Goal: Find specific page/section: Find specific page/section

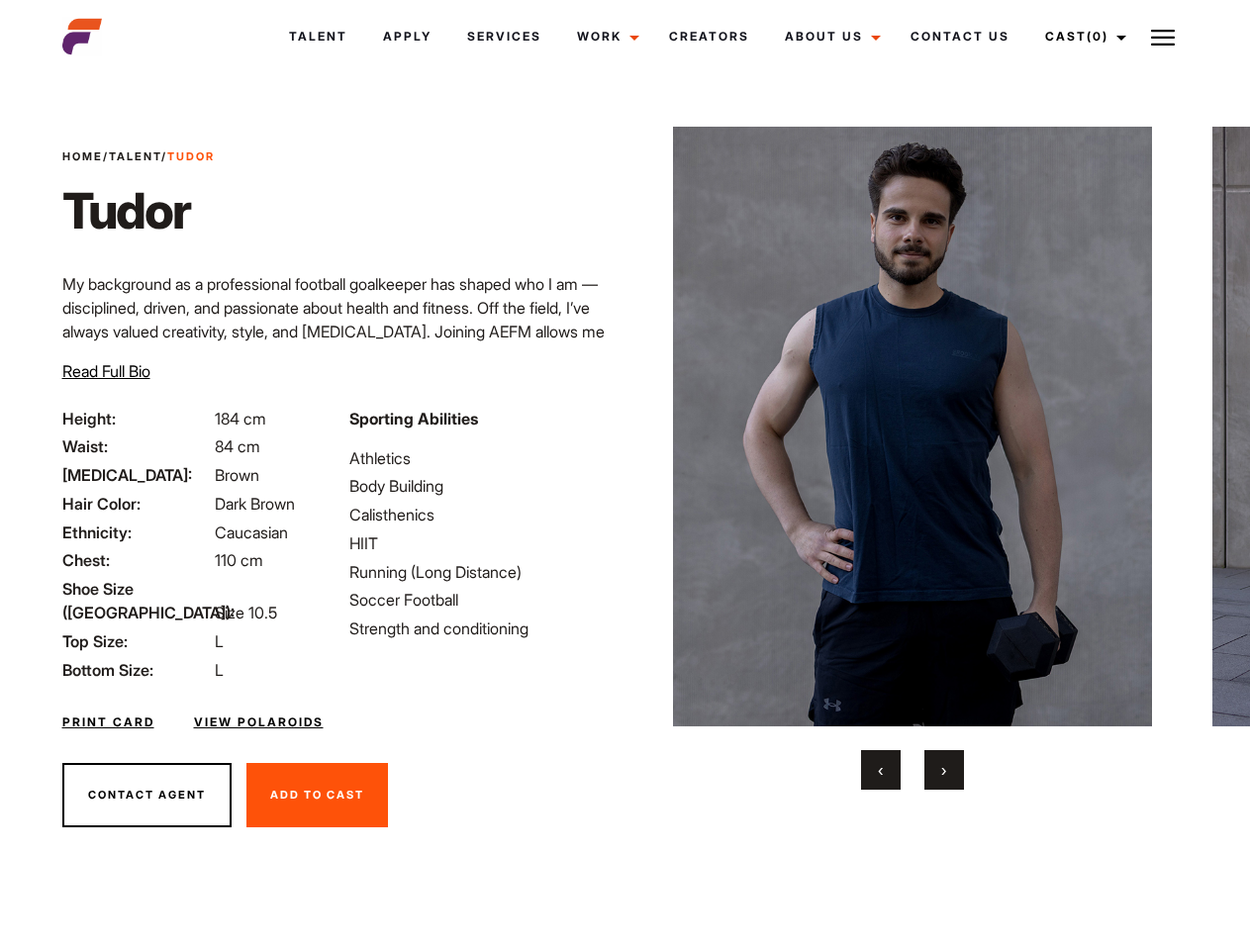
click at [1081, 37] on link "Cast (0)" at bounding box center [1082, 36] width 111 height 53
click at [1163, 37] on img at bounding box center [1163, 38] width 24 height 24
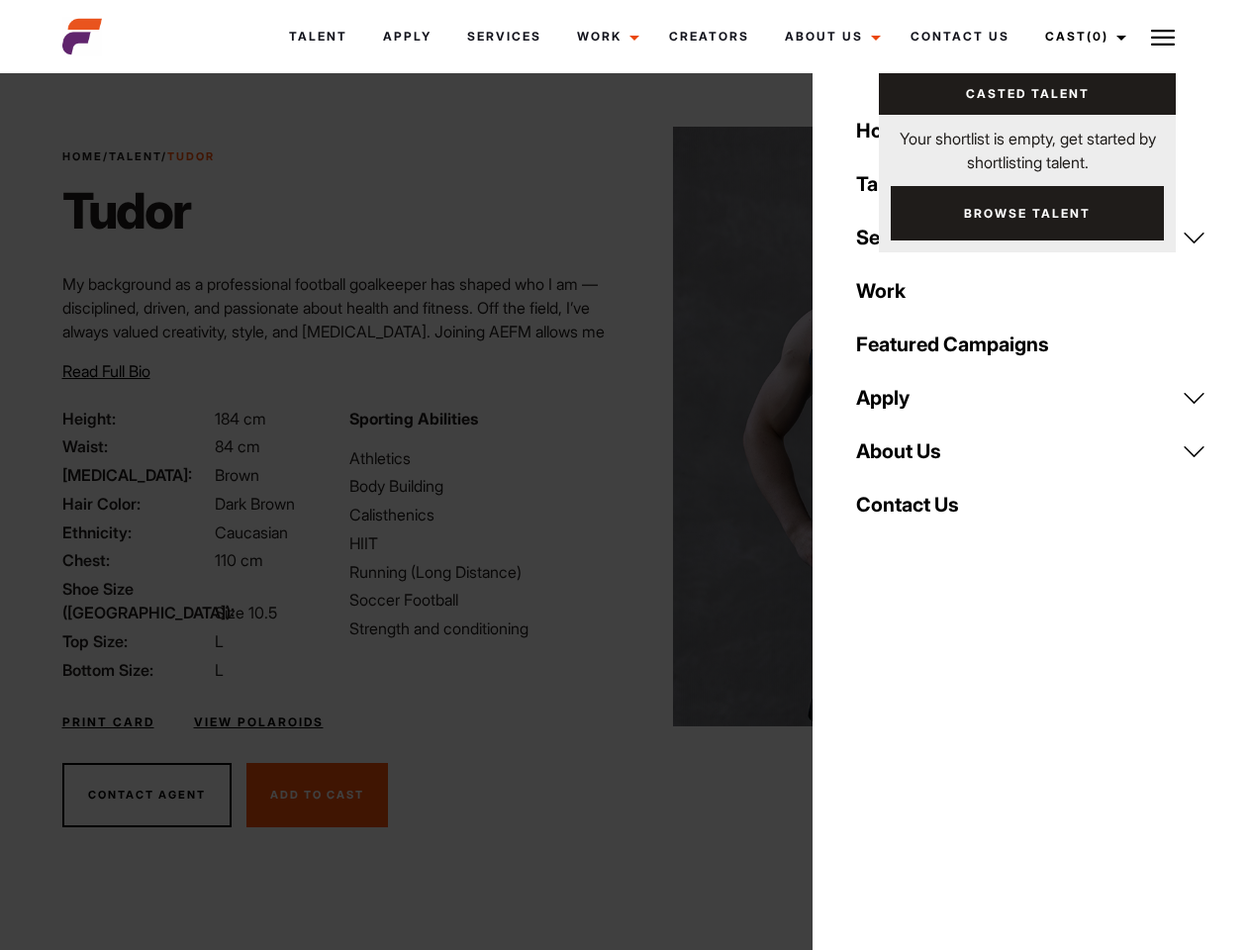
click at [911, 458] on img at bounding box center [913, 427] width 480 height 600
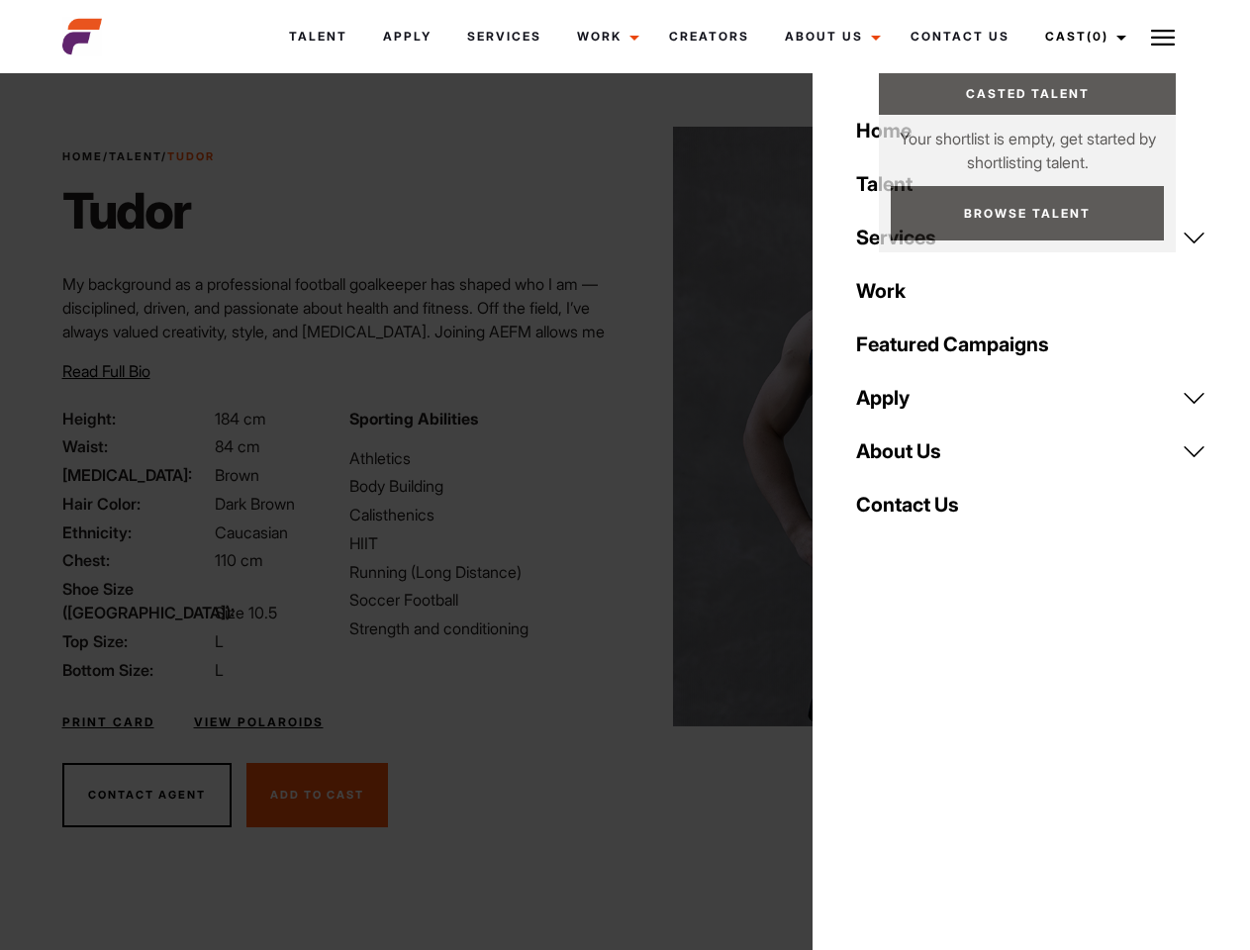
click at [624, 426] on div "Sporting Abilities Athletics Body Building Calisthenics HIIT Running (Long Dist…" at bounding box center [480, 544] width 287 height 275
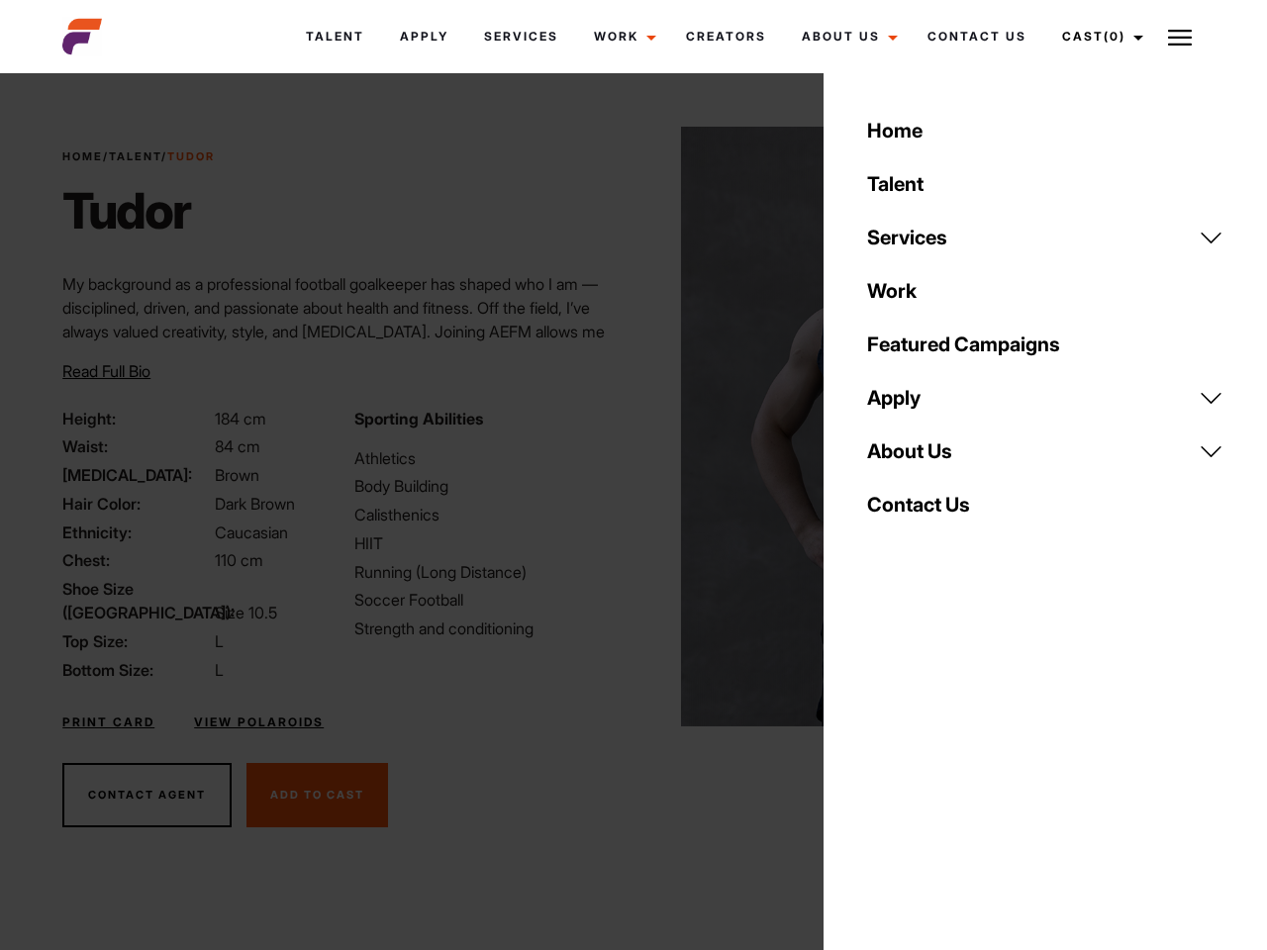
click at [881, 770] on div "Home Talent Services Talent Casting Photography Videography Creative Hair and M…" at bounding box center [1044, 475] width 443 height 950
click at [944, 770] on div "Home Talent Services Talent Casting Photography Videography Creative Hair and M…" at bounding box center [1044, 475] width 443 height 950
